Goal: Check status: Check status

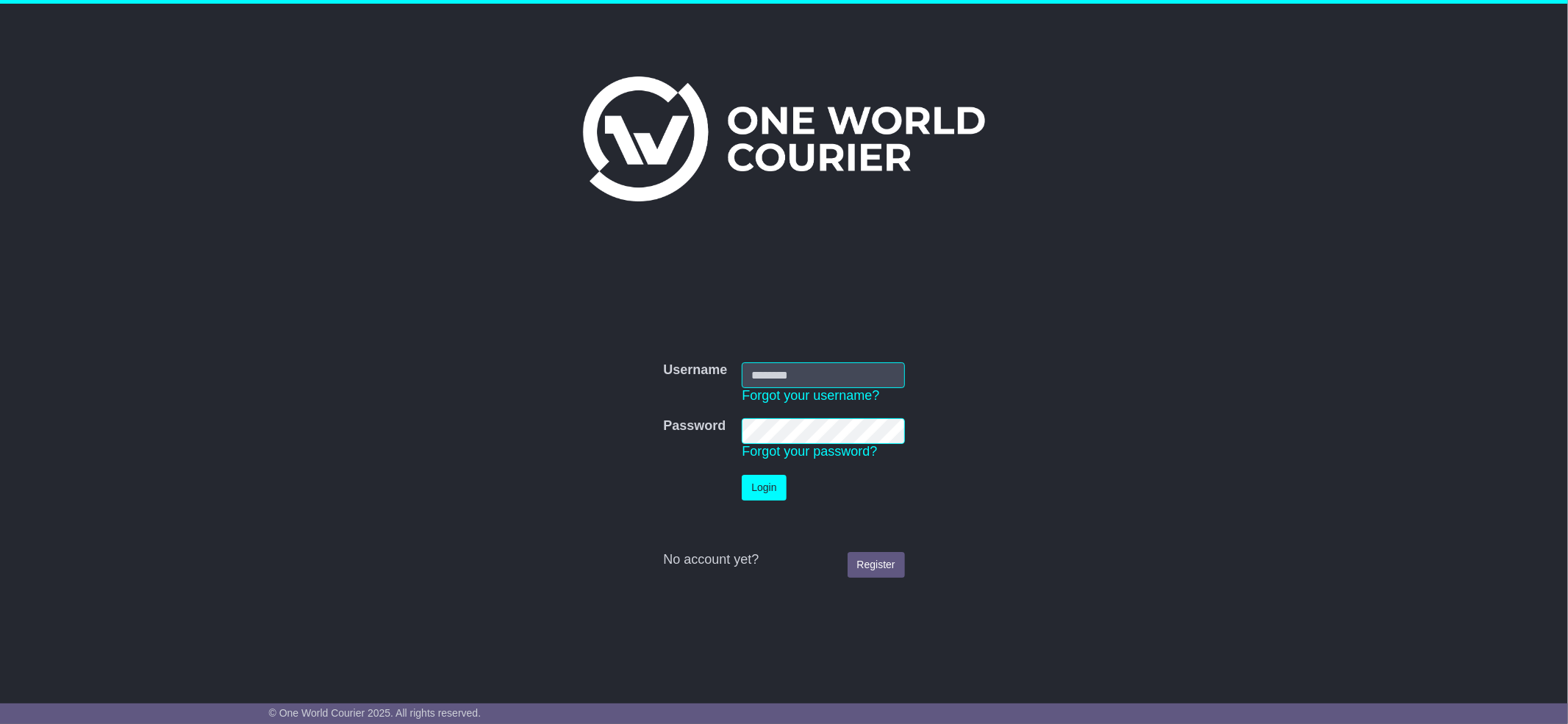
type input "**********"
click at [763, 488] on button "Login" at bounding box center [763, 488] width 44 height 25
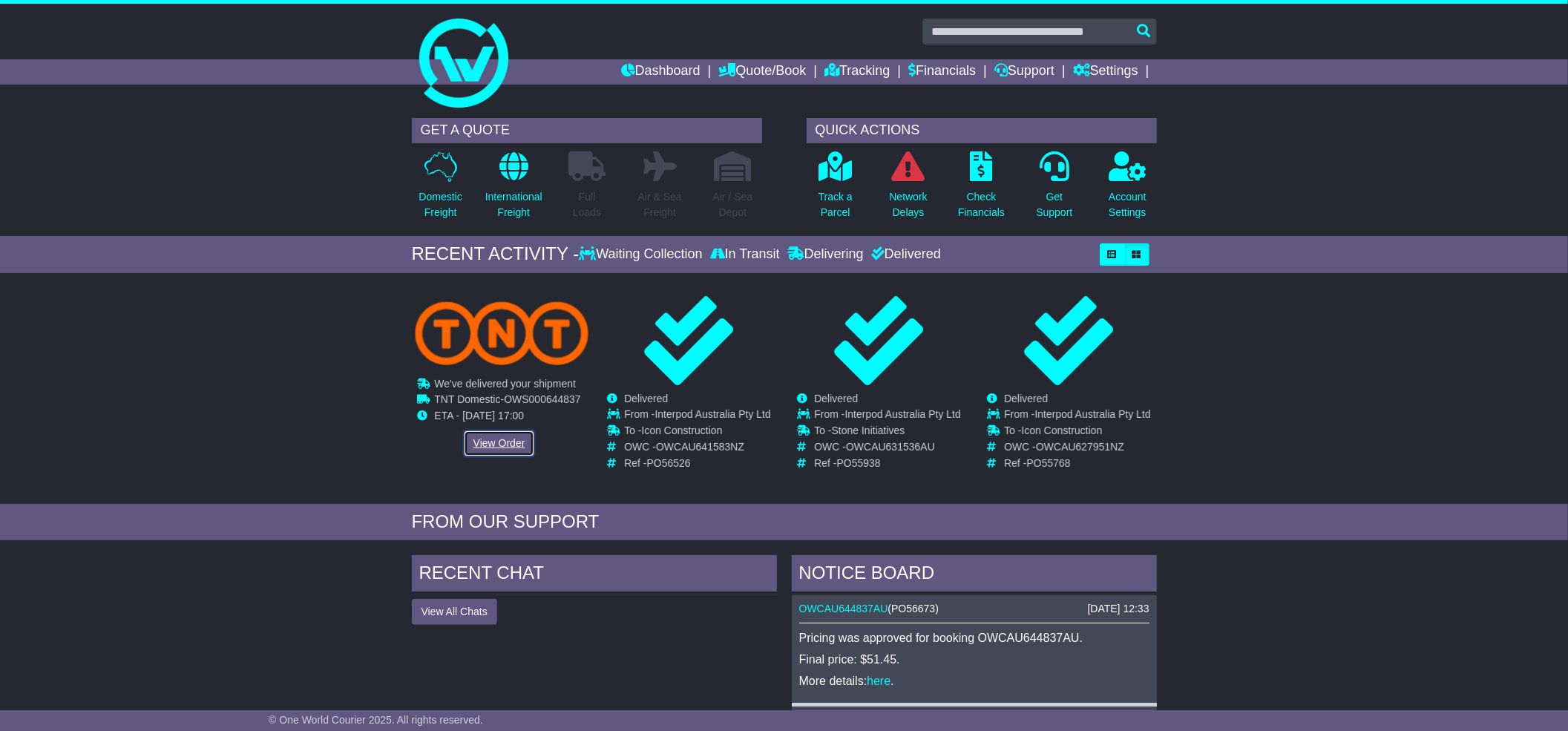
click at [502, 443] on link "View Order" at bounding box center [499, 443] width 72 height 26
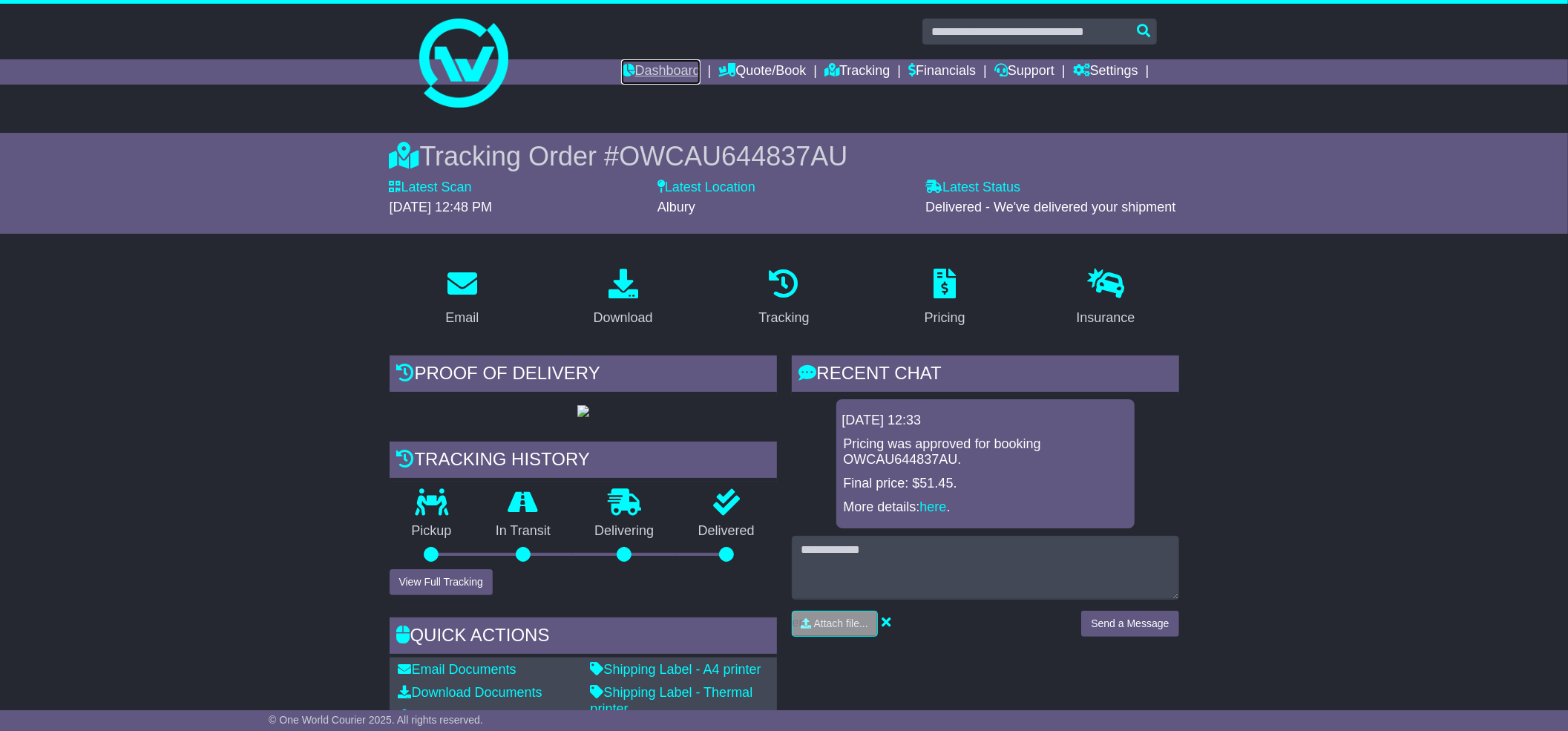
click at [653, 72] on link "Dashboard" at bounding box center [660, 72] width 79 height 26
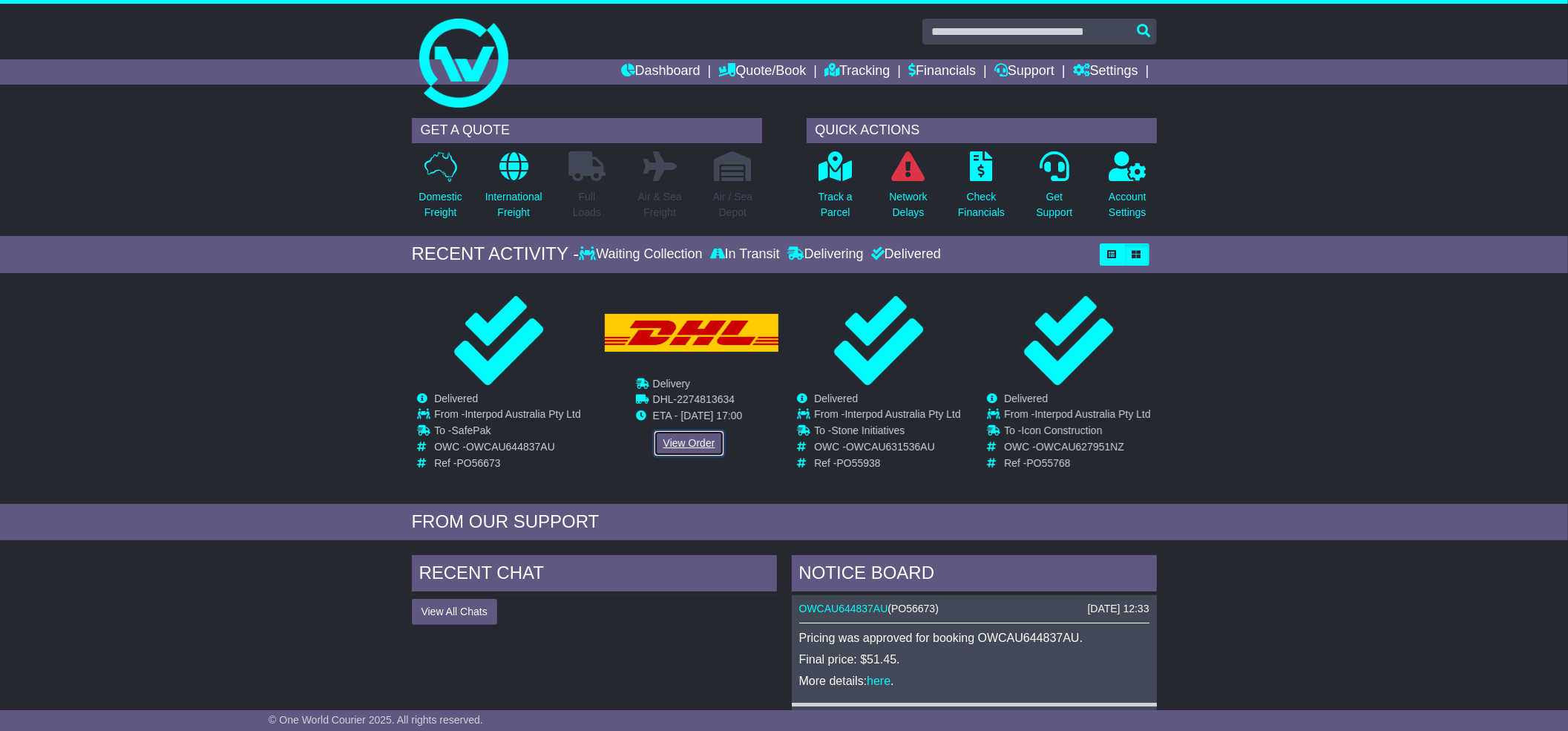
click at [678, 442] on link "View Order" at bounding box center [689, 443] width 72 height 26
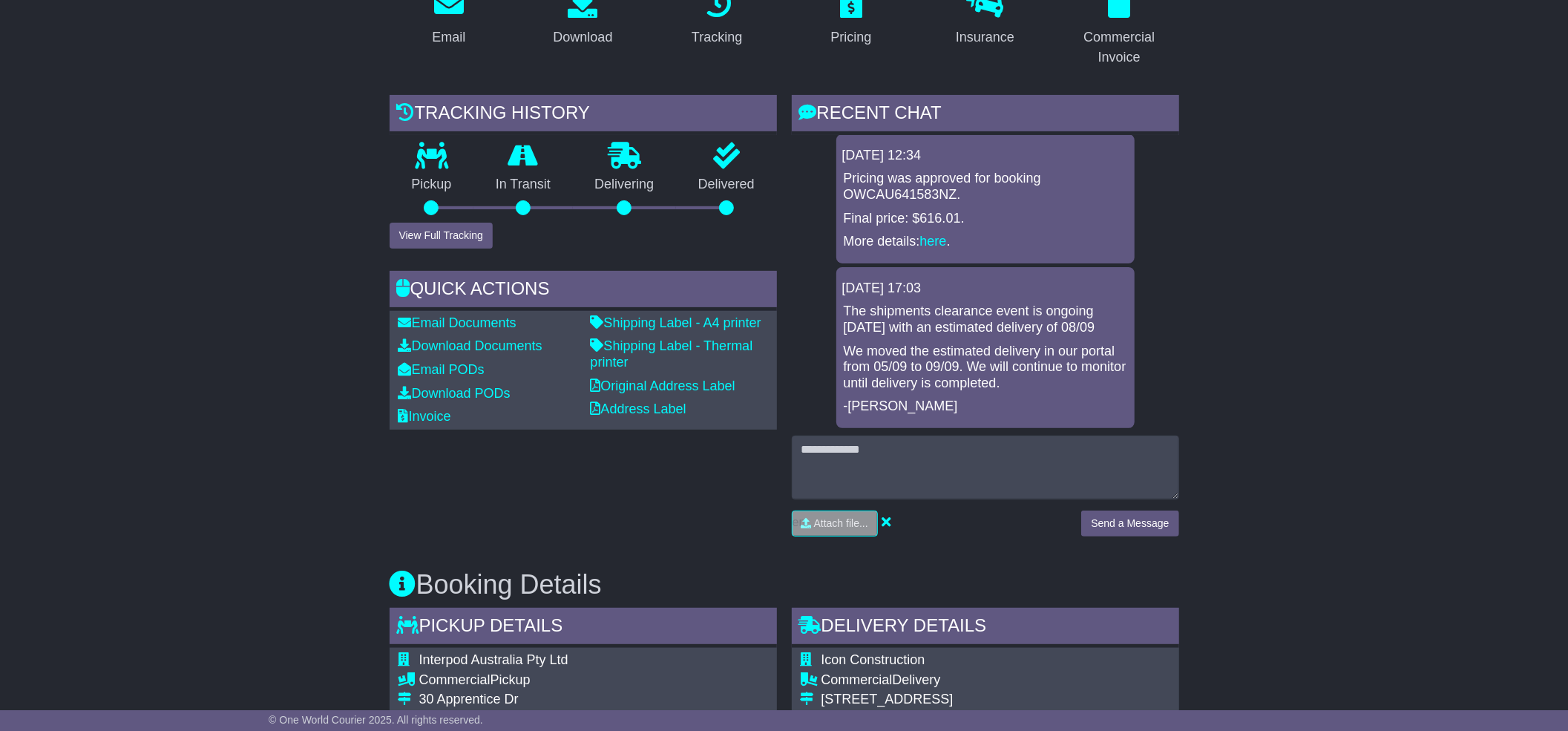
scroll to position [361, 0]
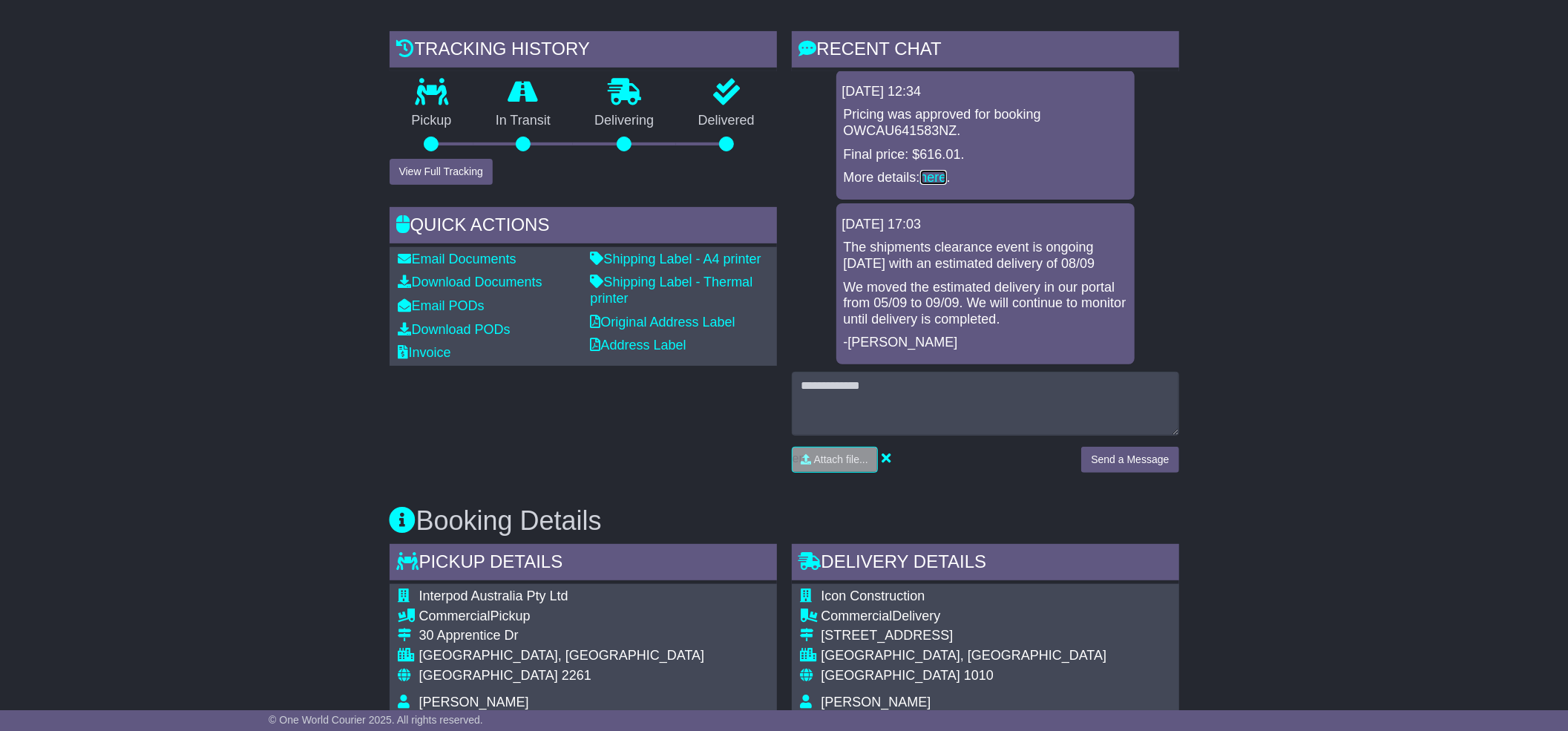
click at [935, 170] on link "here" at bounding box center [933, 178] width 26 height 15
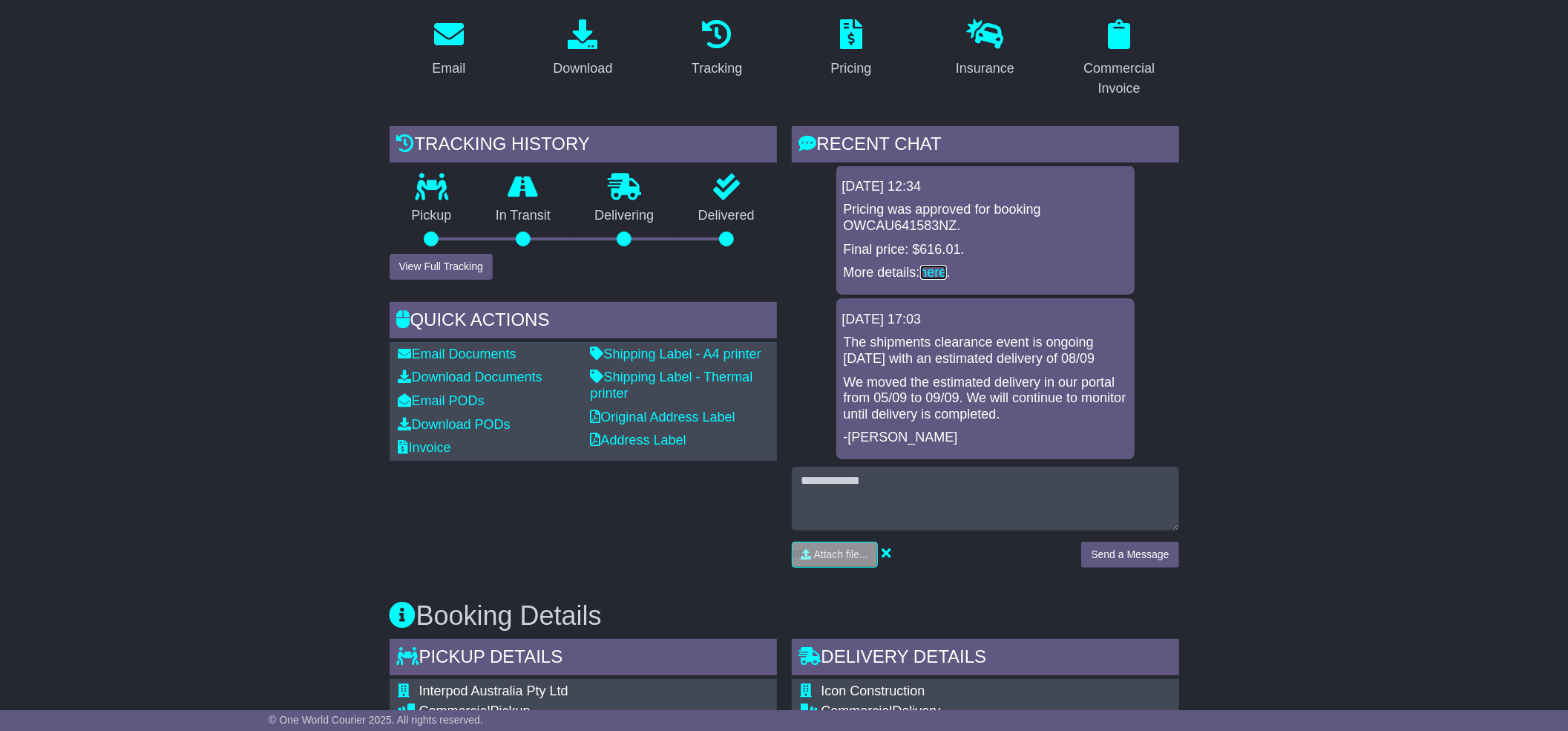
scroll to position [262, 0]
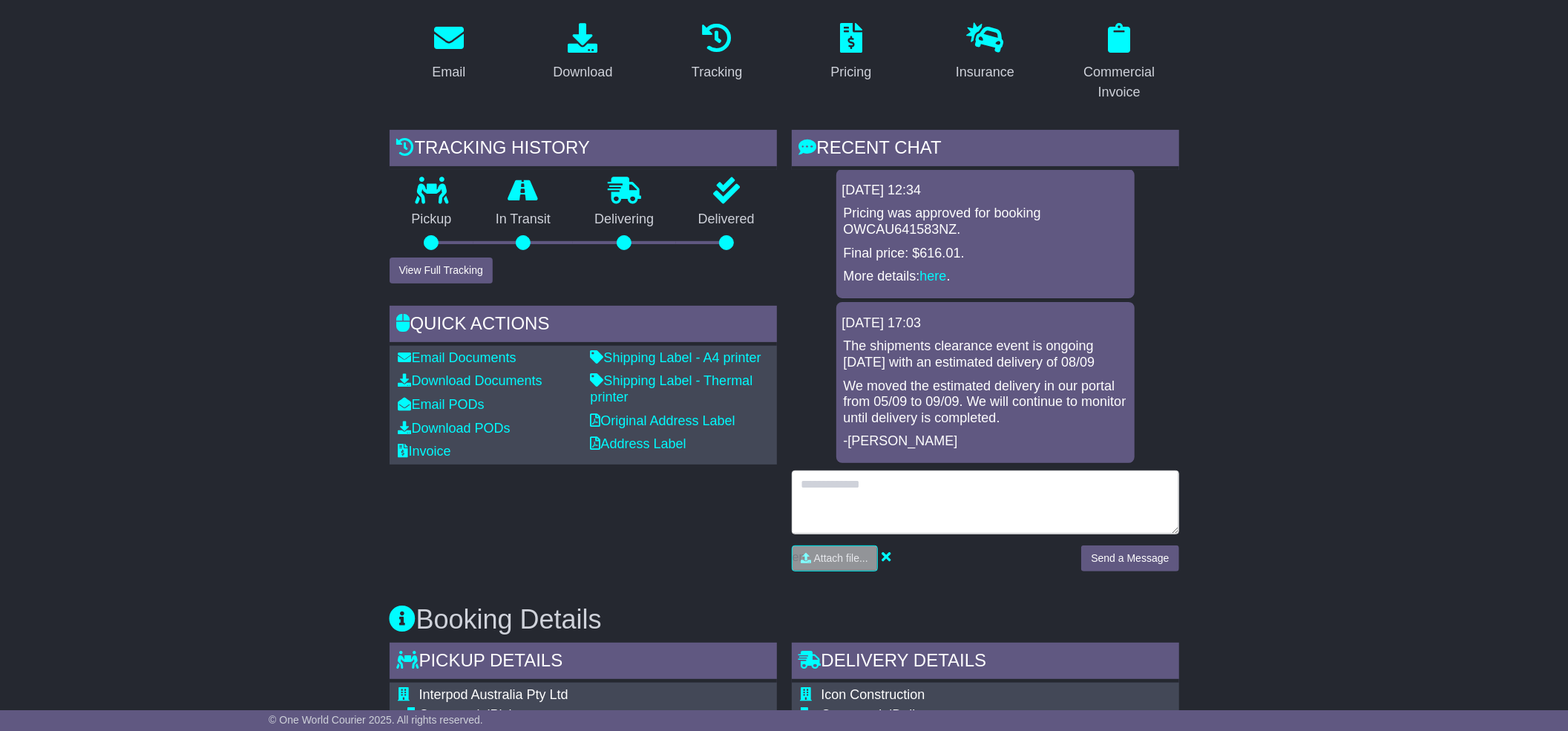
click at [869, 471] on textarea at bounding box center [985, 502] width 387 height 64
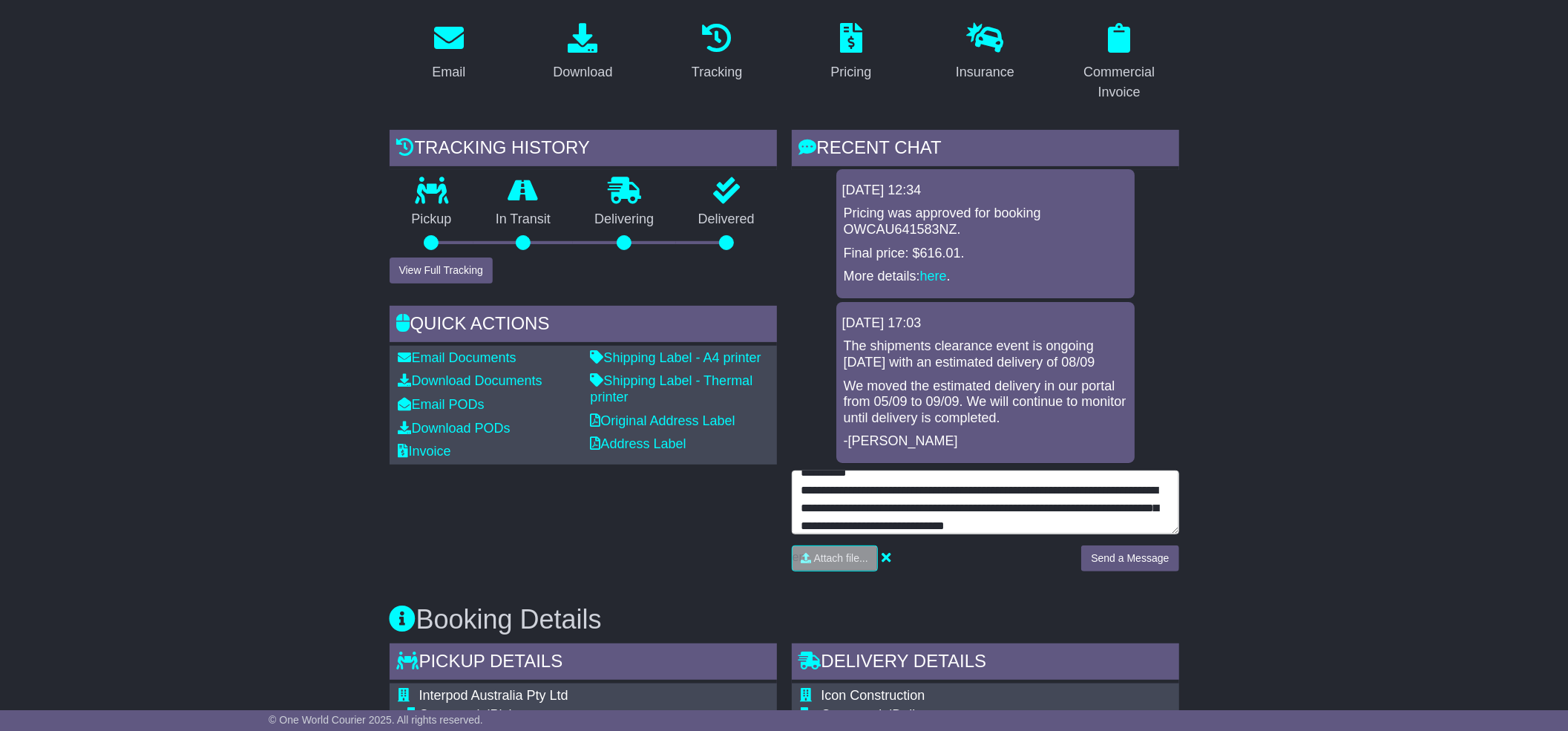
scroll to position [29, 0]
type textarea "**********"
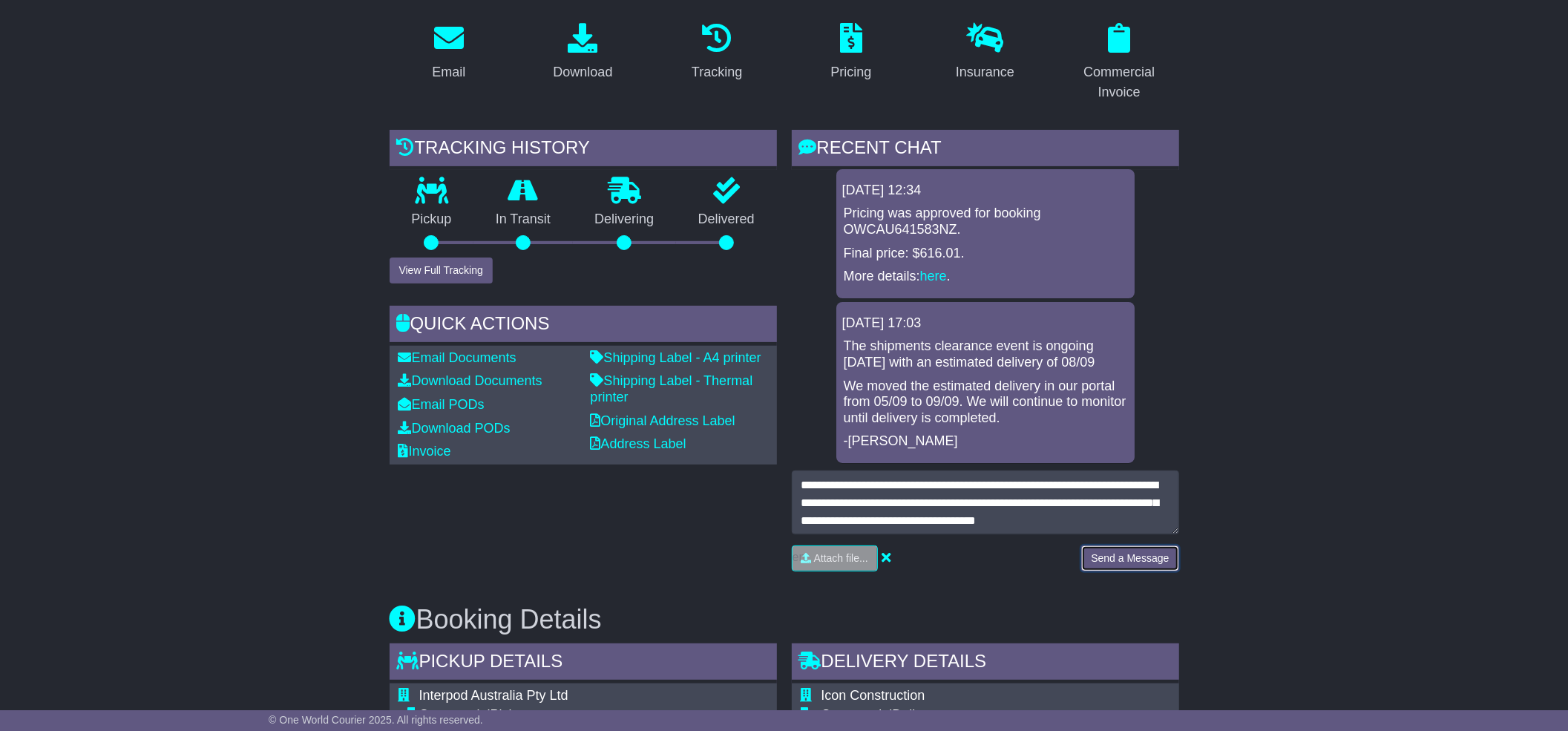
click at [1132, 545] on button "Send a Message" at bounding box center [1129, 558] width 97 height 26
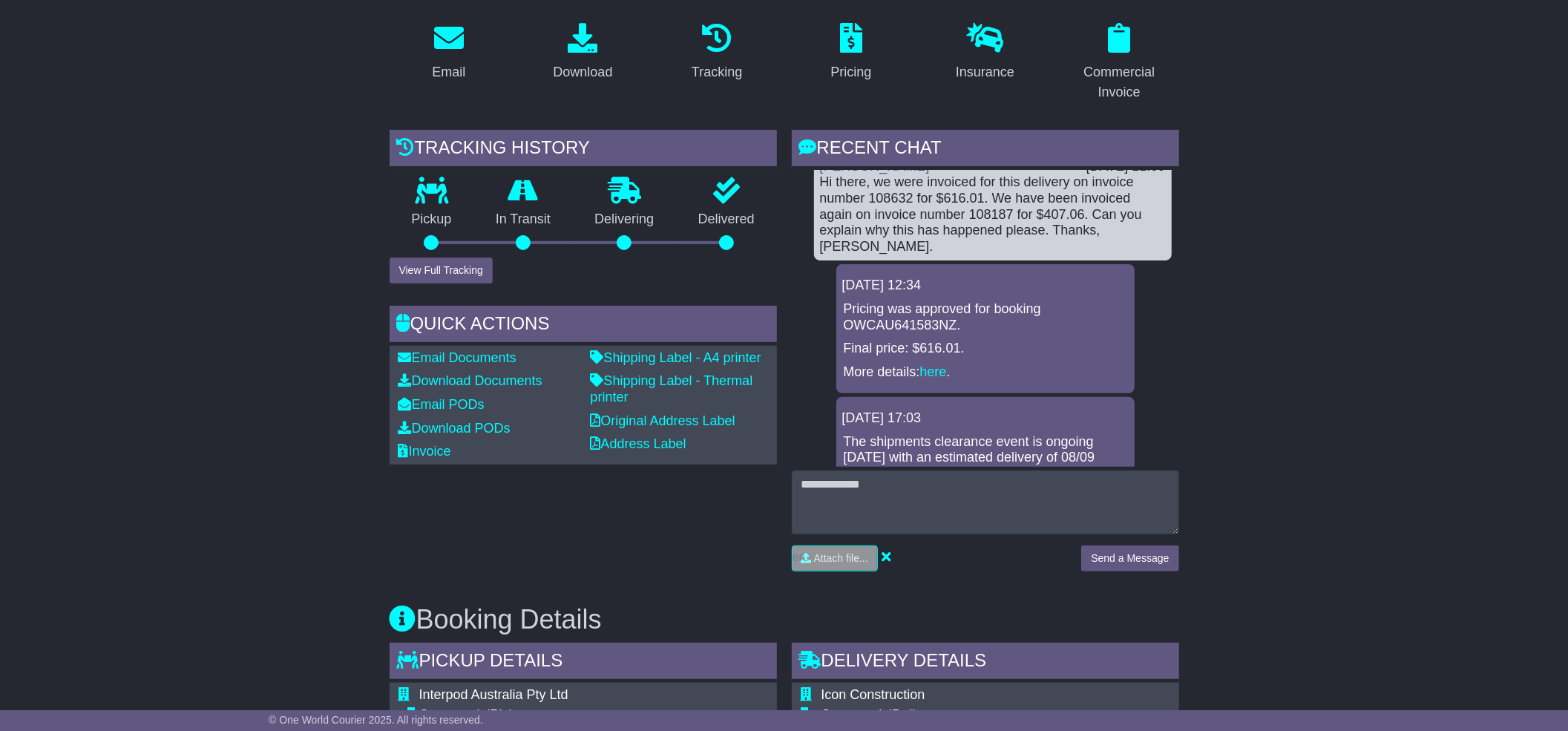
scroll to position [0, 0]
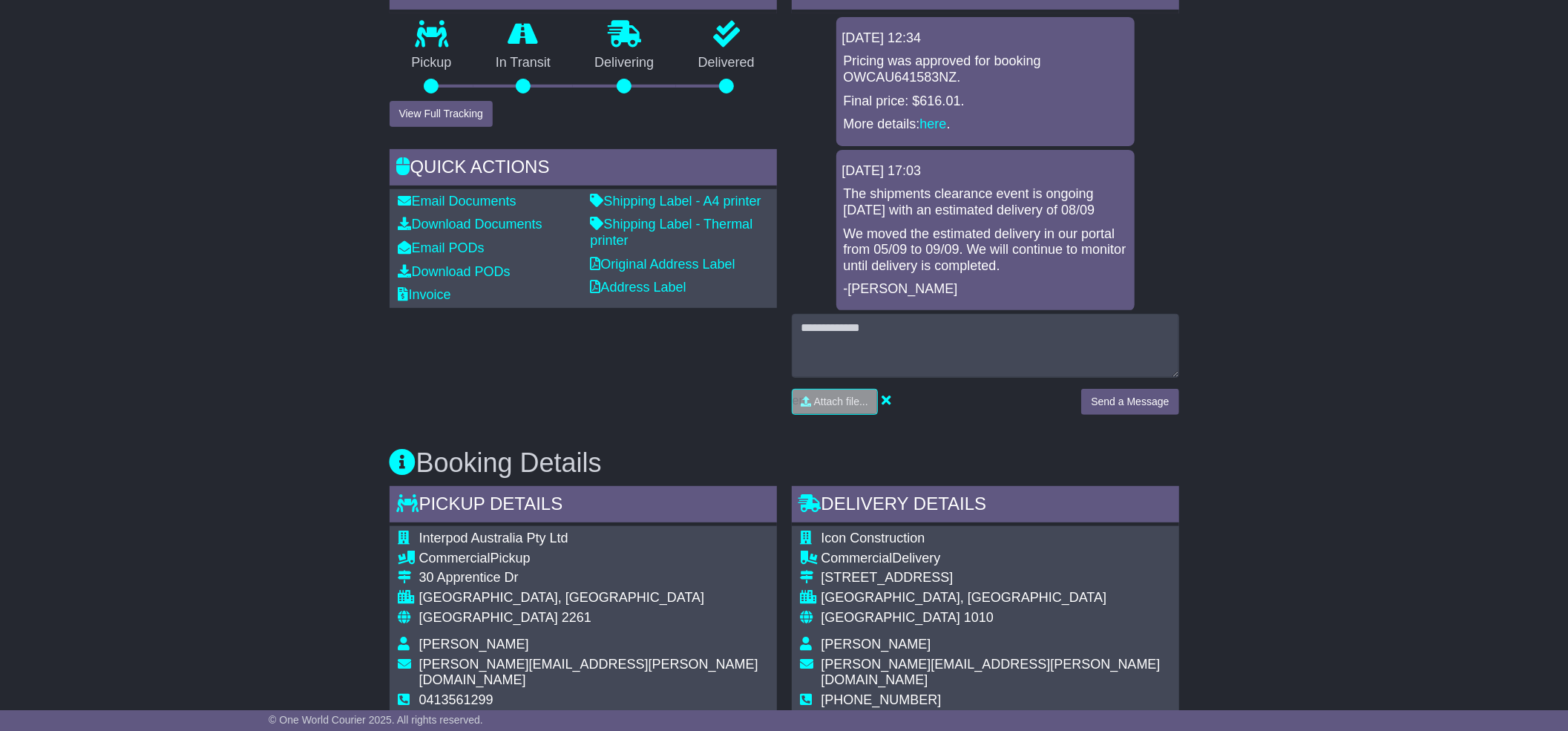
scroll to position [297, 0]
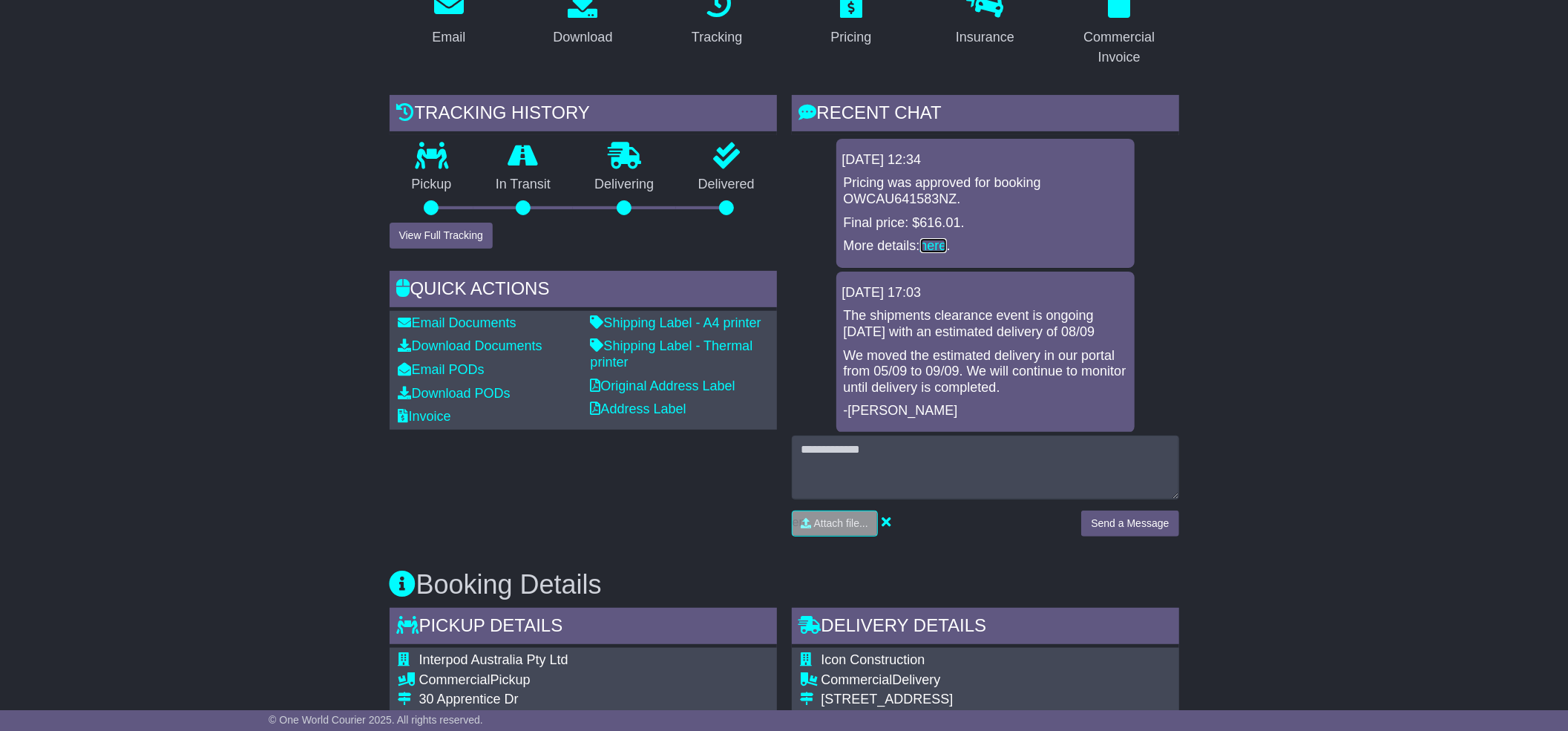
click at [938, 238] on link "here" at bounding box center [933, 245] width 26 height 15
